Goal: Communication & Community: Answer question/provide support

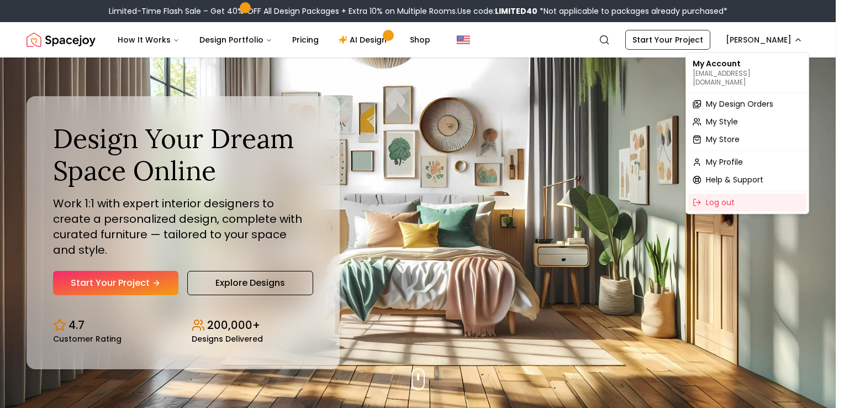
click at [743, 98] on span "My Design Orders" at bounding box center [739, 103] width 67 height 11
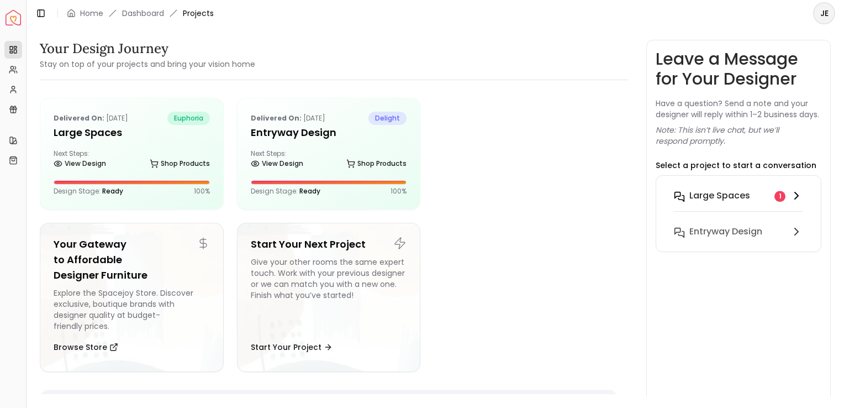
click at [742, 201] on h6 "Large Spaces" at bounding box center [719, 195] width 61 height 13
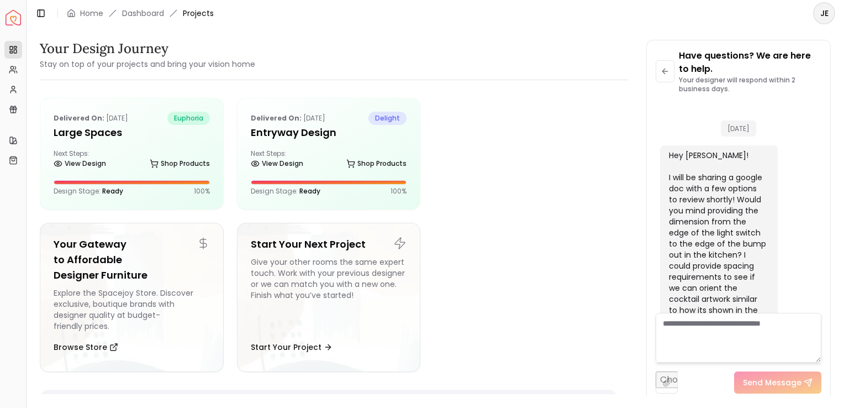
scroll to position [3288, 0]
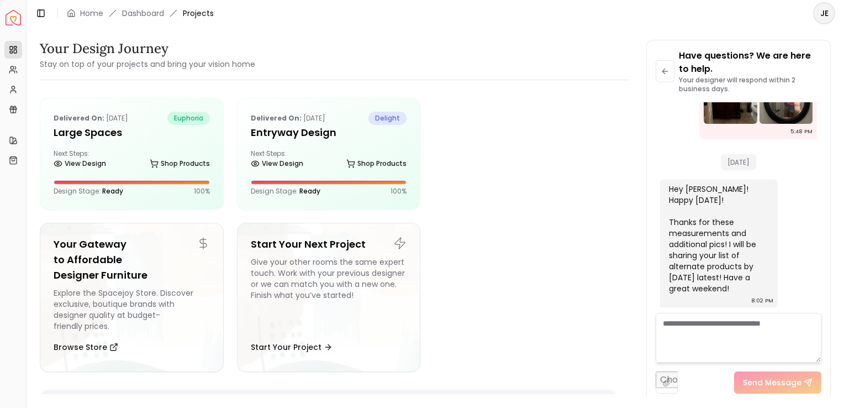
click at [695, 333] on textarea at bounding box center [739, 338] width 166 height 50
drag, startPoint x: 736, startPoint y: 277, endPoint x: 707, endPoint y: 286, distance: 30.2
click at [712, 284] on div "Hey [PERSON_NAME]! Happy [DATE]! Thanks for these measurements and additional p…" at bounding box center [718, 238] width 98 height 110
drag, startPoint x: 707, startPoint y: 286, endPoint x: 711, endPoint y: 331, distance: 45.5
click at [711, 332] on textarea at bounding box center [739, 338] width 166 height 50
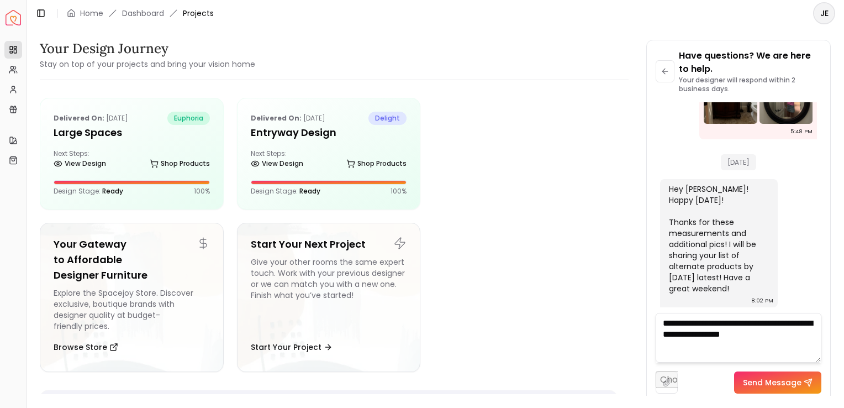
type textarea "**********"
click at [778, 383] on button "Send Message" at bounding box center [777, 382] width 87 height 22
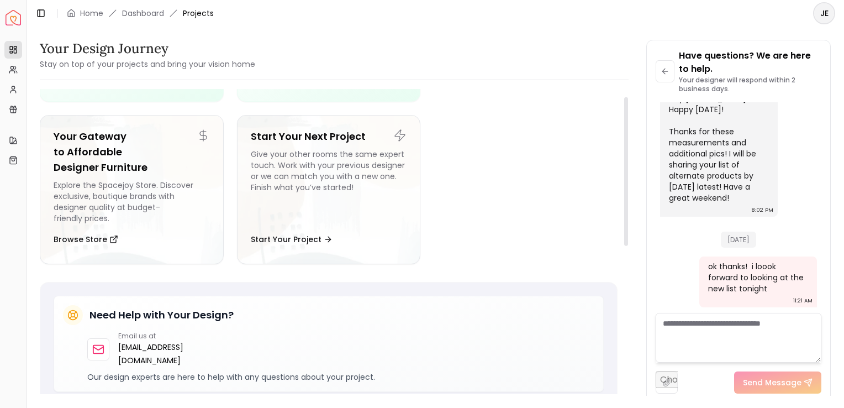
scroll to position [0, 0]
